Goal: Check status: Check status

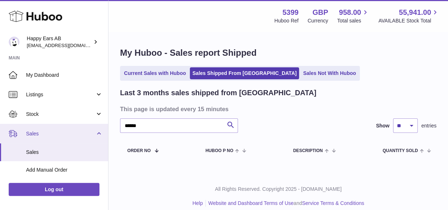
drag, startPoint x: 147, startPoint y: 126, endPoint x: 45, endPoint y: 124, distance: 102.0
click at [80, 126] on div "Huboo Happy Ears AB [EMAIL_ADDRESS][DOMAIN_NAME] Main My Dashboard Listings Not…" at bounding box center [224, 108] width 448 height 217
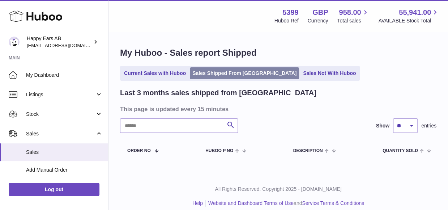
click at [227, 77] on link "Sales Shipped From [GEOGRAPHIC_DATA]" at bounding box center [244, 73] width 109 height 12
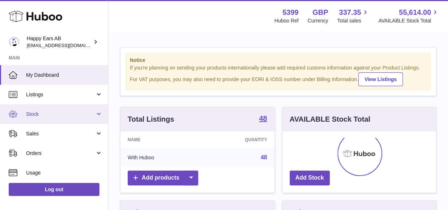
scroll to position [113, 154]
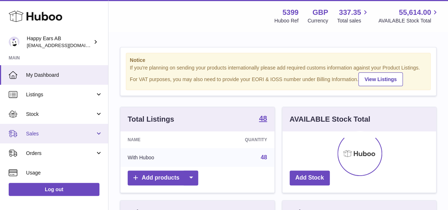
click at [59, 136] on span "Sales" at bounding box center [60, 133] width 69 height 7
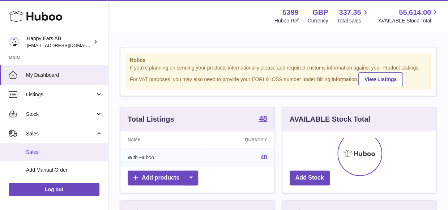
click at [44, 149] on span "Sales" at bounding box center [64, 152] width 77 height 7
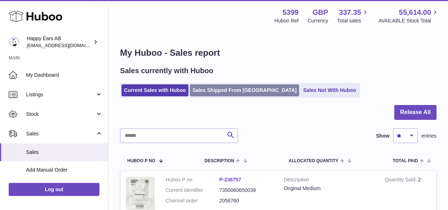
click at [197, 88] on link "Sales Shipped From [GEOGRAPHIC_DATA]" at bounding box center [244, 90] width 109 height 12
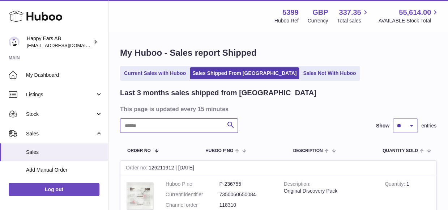
click at [166, 129] on input "text" at bounding box center [179, 125] width 118 height 14
paste input "**********"
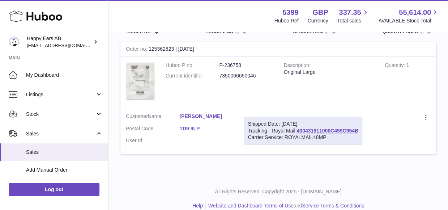
scroll to position [128, 0]
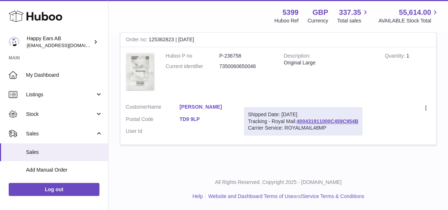
type input "**********"
